Goal: Information Seeking & Learning: Learn about a topic

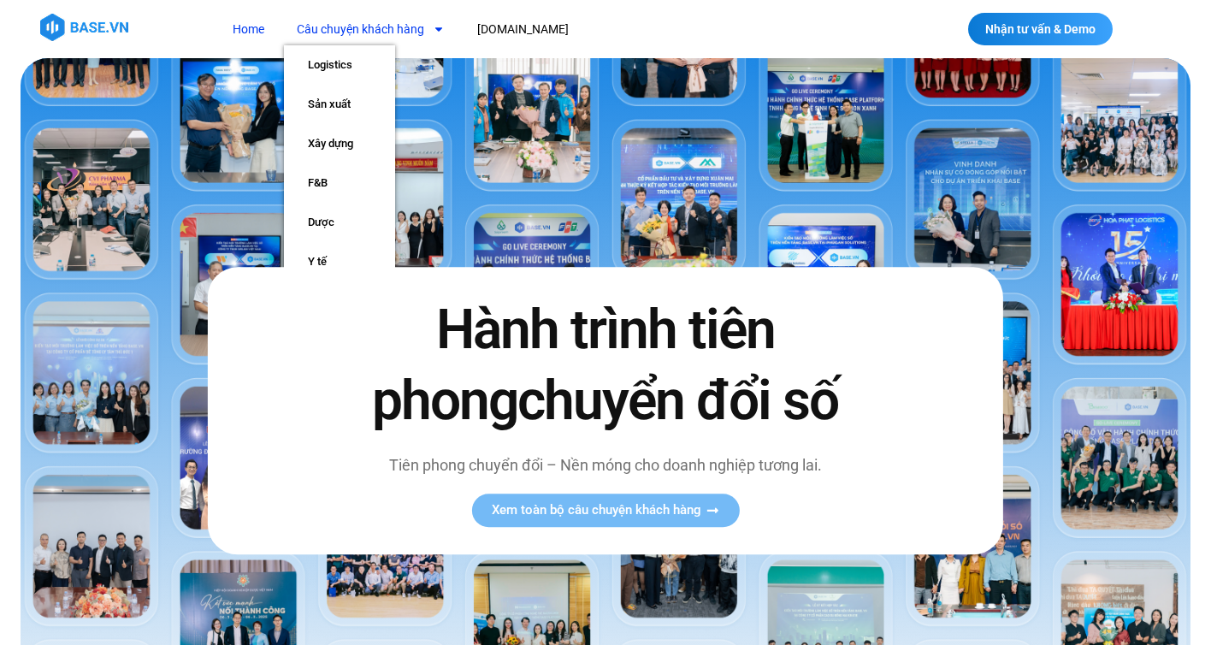
click at [406, 34] on link "Câu chuyện khách hàng" at bounding box center [371, 30] width 174 height 32
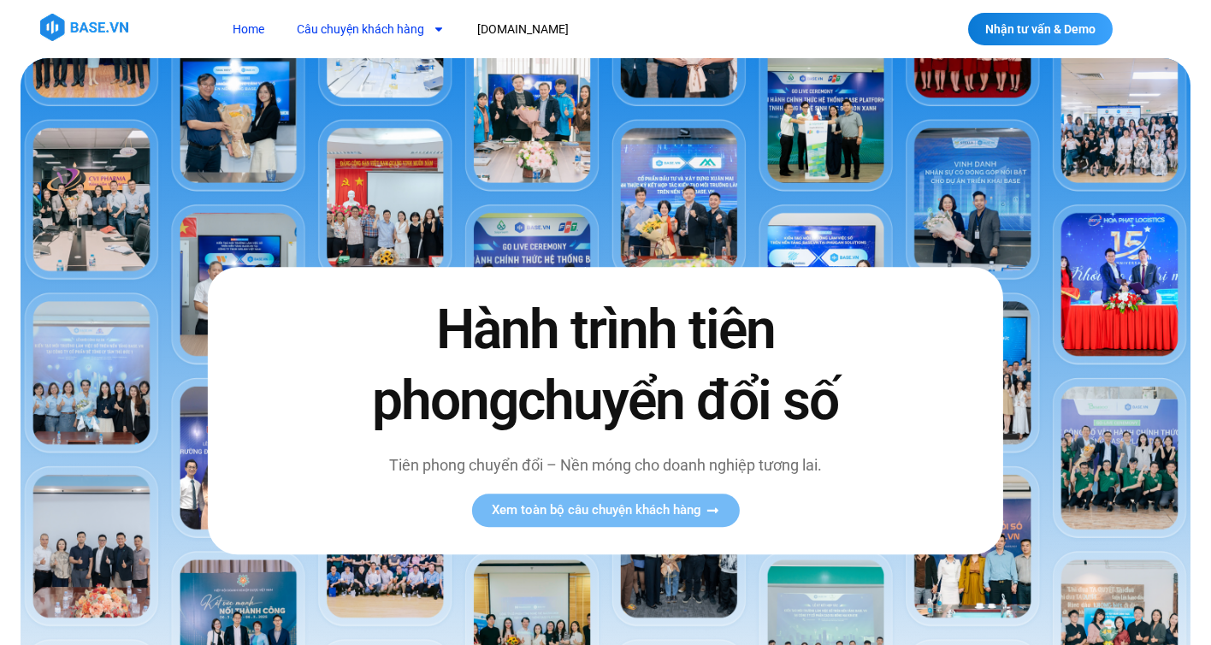
click at [406, 34] on link "Câu chuyện khách hàng" at bounding box center [371, 30] width 174 height 32
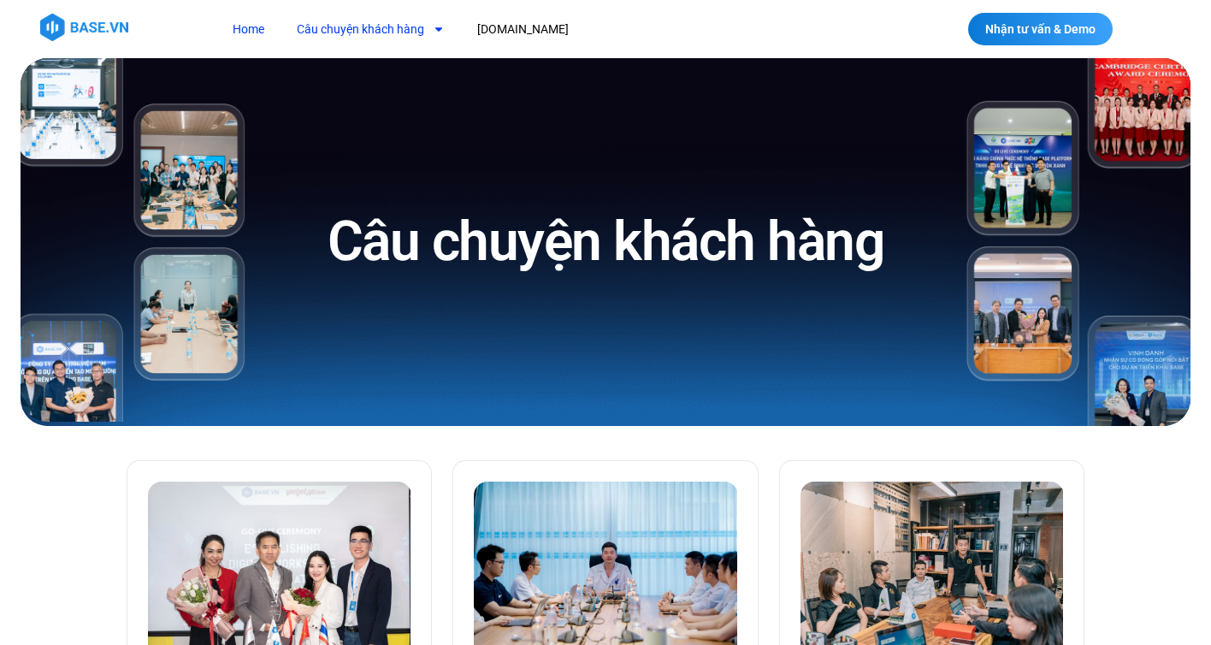
click at [250, 29] on link "Home" at bounding box center [248, 30] width 57 height 32
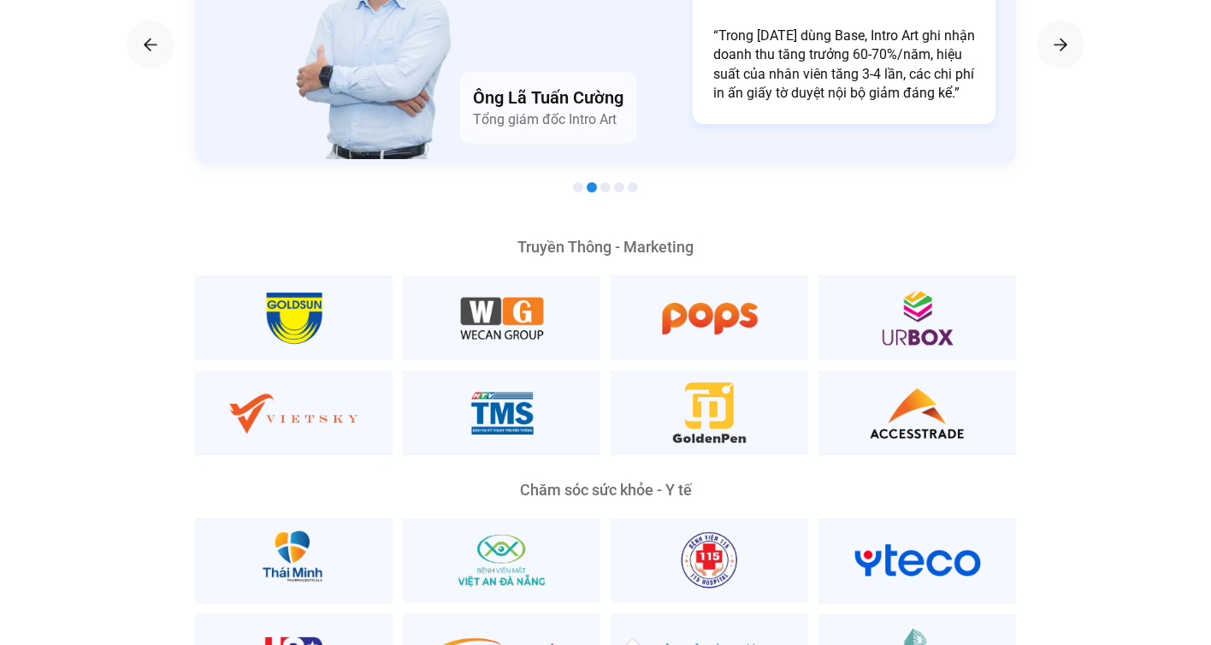
scroll to position [3148, 0]
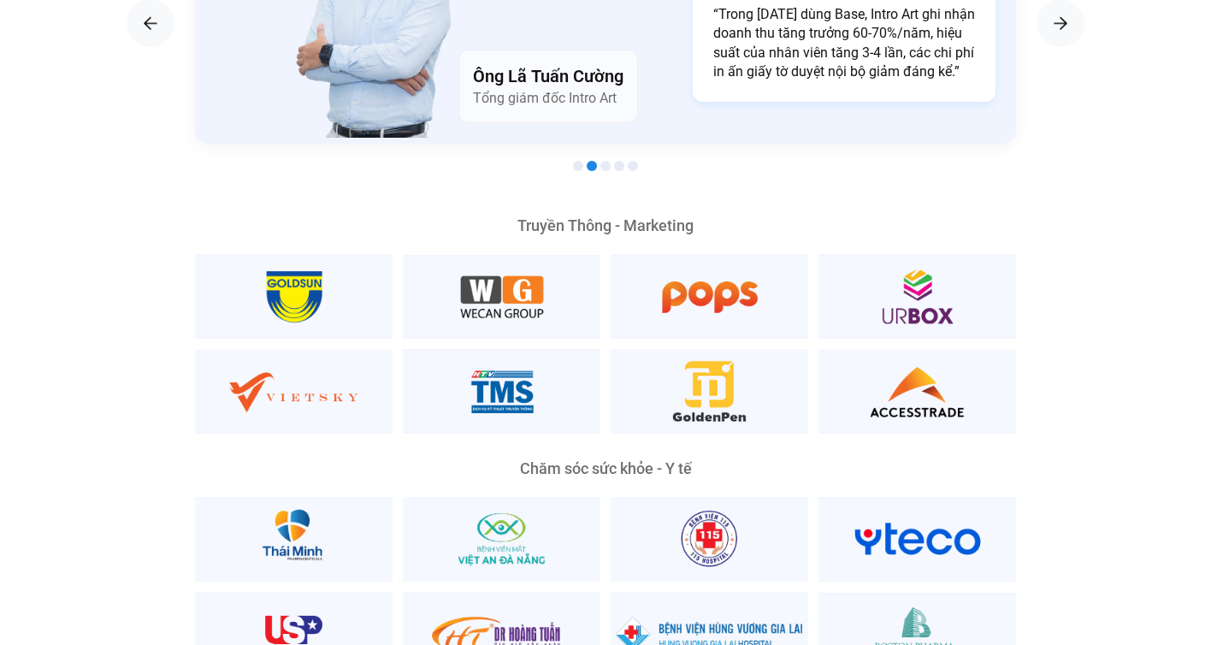
click at [571, 156] on div at bounding box center [605, 166] width 821 height 21
click at [576, 161] on span "Go to slide 1" at bounding box center [578, 166] width 10 height 10
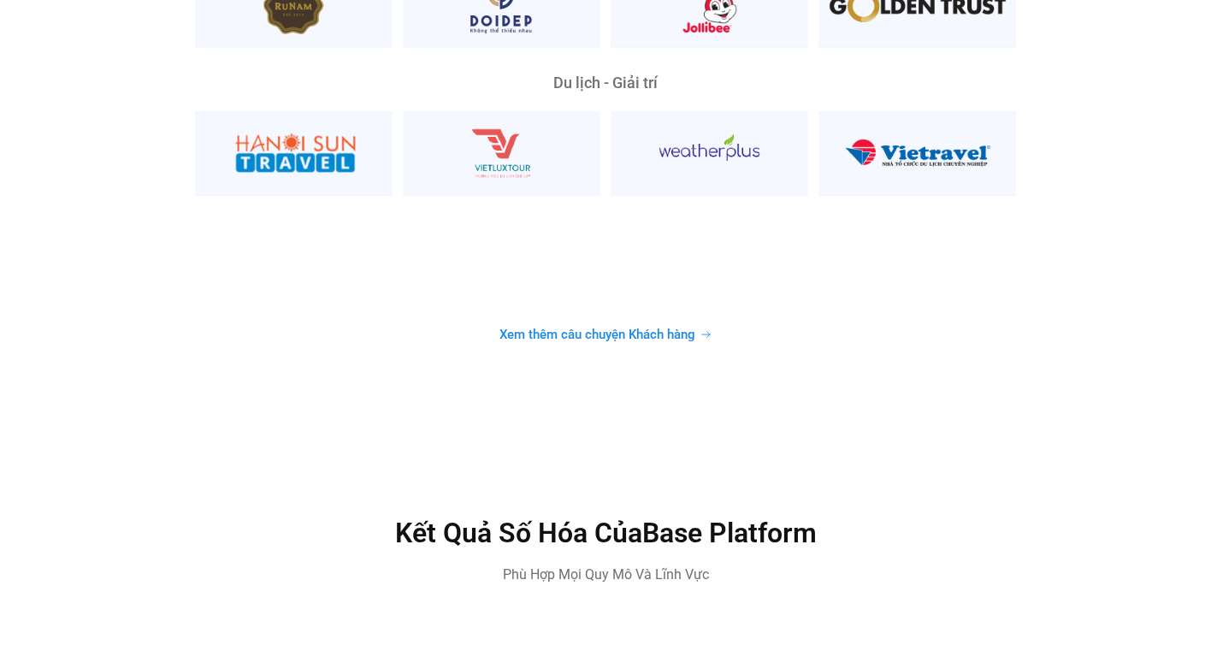
scroll to position [4504, 0]
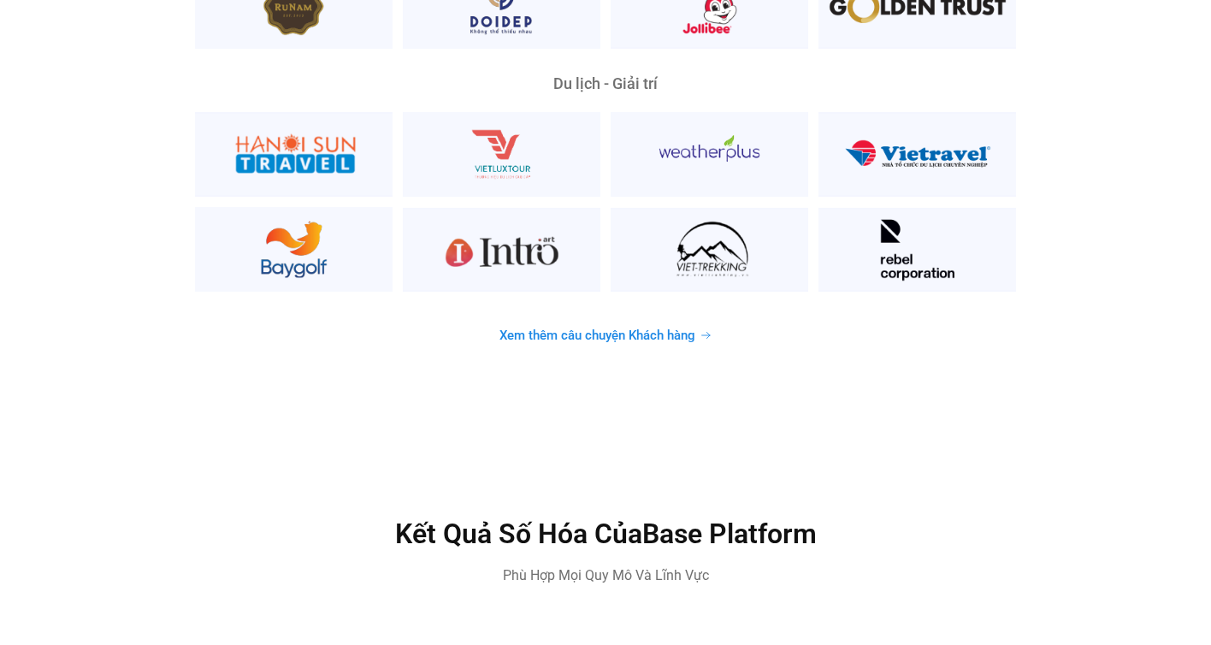
click at [602, 329] on span "Xem thêm câu chuyện Khách hàng" at bounding box center [597, 335] width 196 height 13
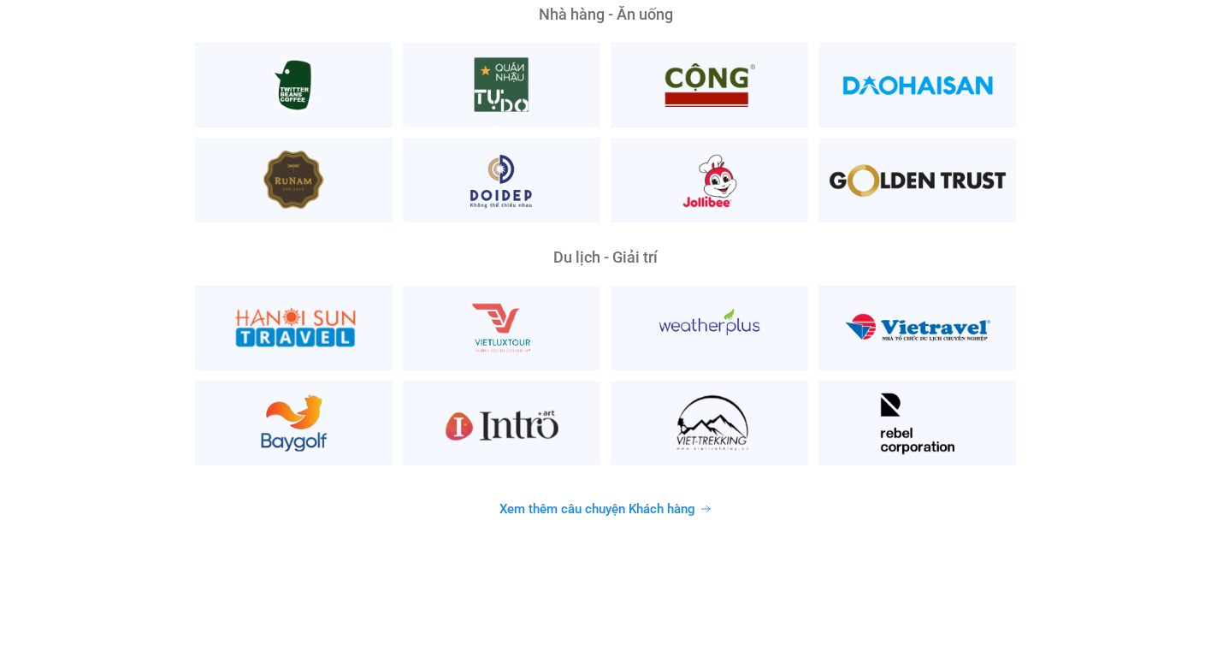
scroll to position [4390, 0]
